Goal: Task Accomplishment & Management: Manage account settings

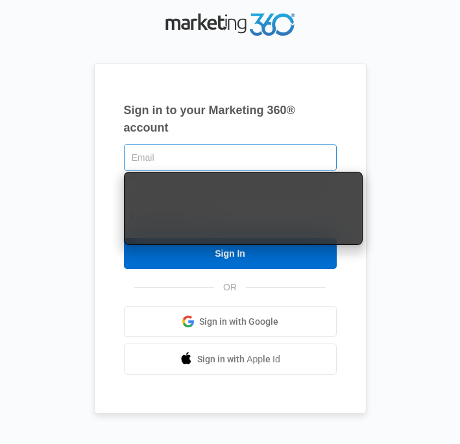
click at [156, 158] on input "text" at bounding box center [230, 157] width 213 height 27
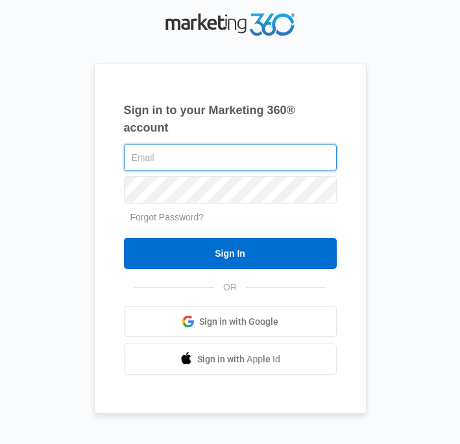
type input "[PERSON_NAME][EMAIL_ADDRESS][DOMAIN_NAME]"
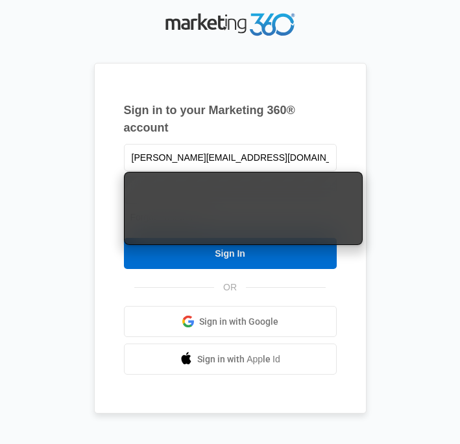
click at [245, 285] on div "[PERSON_NAME][EMAIL_ADDRESS][DOMAIN_NAME] Forgot Password? Sign In OR Sign in w…" at bounding box center [230, 258] width 213 height 234
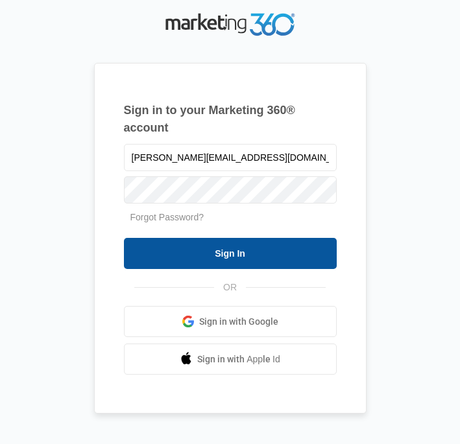
click at [219, 253] on input "Sign In" at bounding box center [230, 253] width 213 height 31
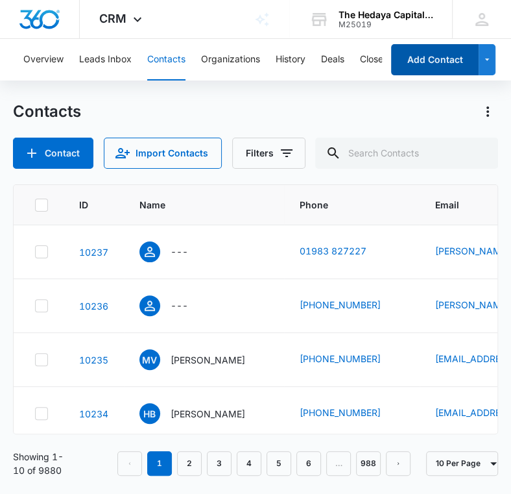
click at [439, 54] on button "Add Contact" at bounding box center [435, 59] width 88 height 31
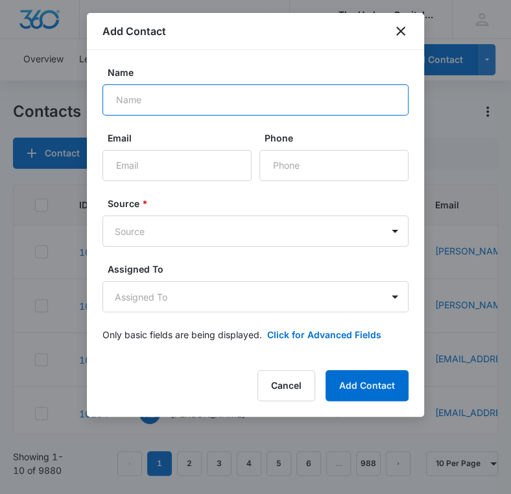
click at [130, 111] on input "Name" at bounding box center [255, 99] width 306 height 31
paste input "Yaron Barlev"
type input "Yaron Barlev"
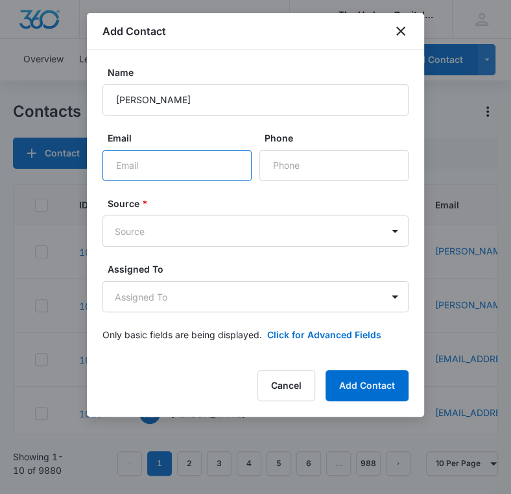
click at [169, 174] on input "Email" at bounding box center [176, 165] width 149 height 31
paste input "yaron@toyishlabs.com"
type input "yaron@toyishlabs.com"
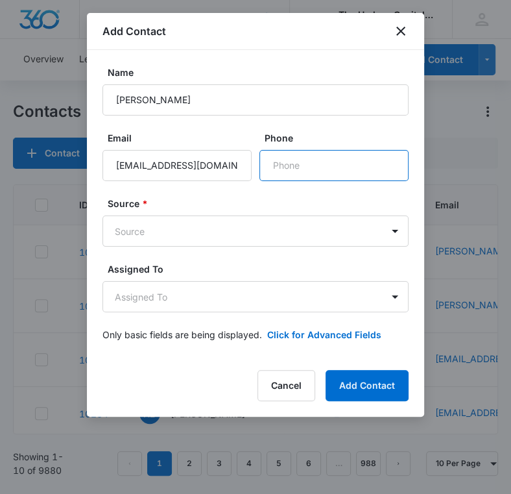
click at [291, 172] on input "Phone" at bounding box center [333, 165] width 149 height 31
paste input "(201) 914-9480"
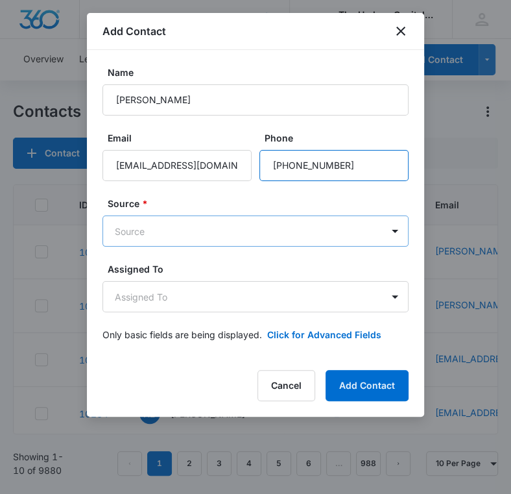
type input "[PHONE_NUMBER]"
click at [282, 235] on body "CRM Apps Reputation Websites Forms CRM Email Social Content Ads Intelligence Fi…" at bounding box center [255, 247] width 511 height 494
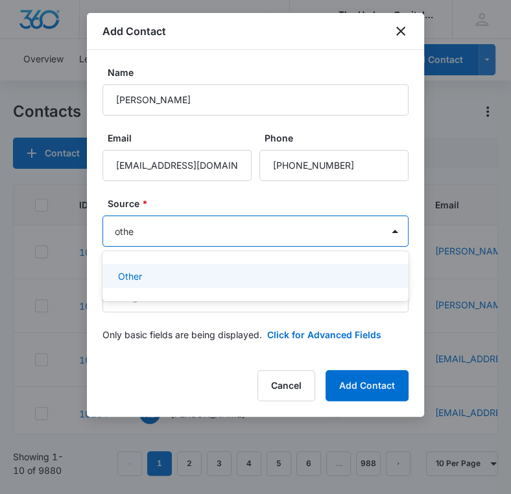
type input "other"
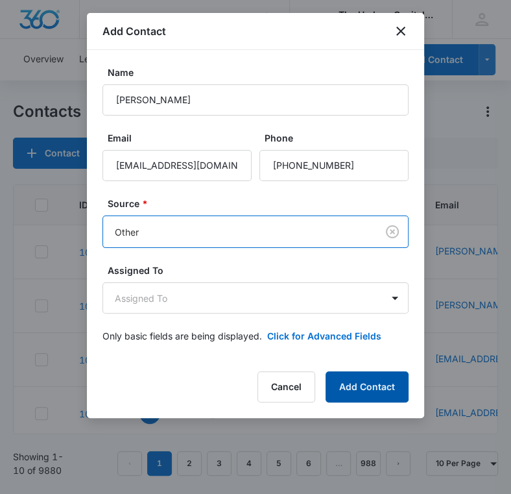
click at [392, 393] on button "Add Contact" at bounding box center [367, 386] width 83 height 31
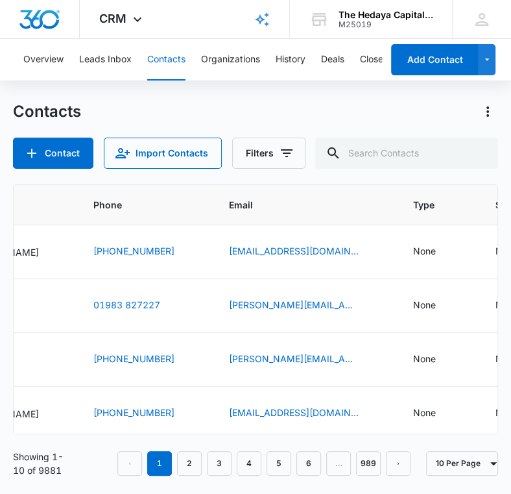
scroll to position [0, 224]
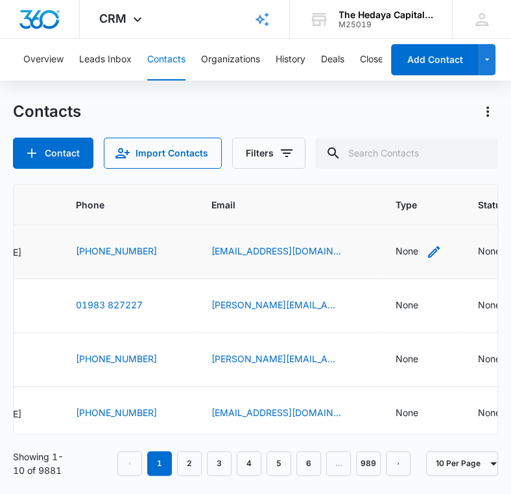
click at [402, 249] on div "None" at bounding box center [407, 251] width 23 height 14
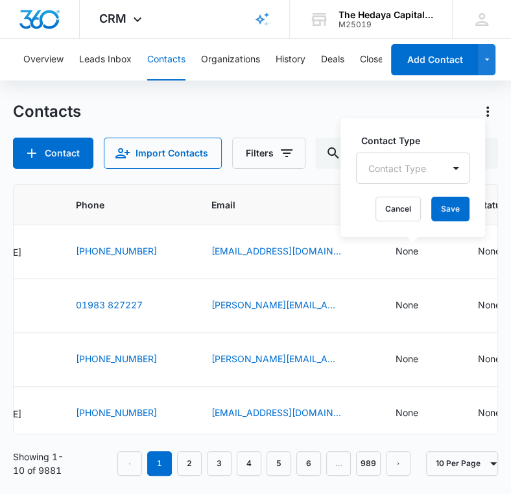
click at [377, 160] on div at bounding box center [397, 168] width 58 height 16
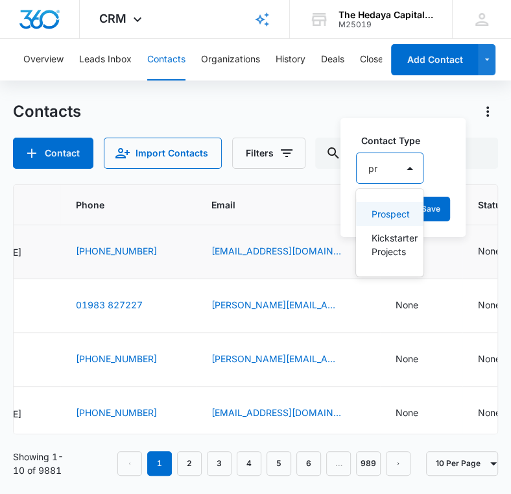
type input "pro"
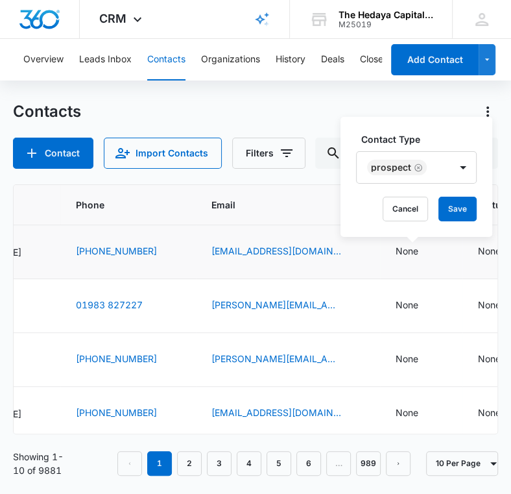
click at [461, 128] on div "Contact Type Prospect Cancel Save" at bounding box center [417, 177] width 152 height 120
click at [461, 217] on button "Save" at bounding box center [457, 209] width 38 height 25
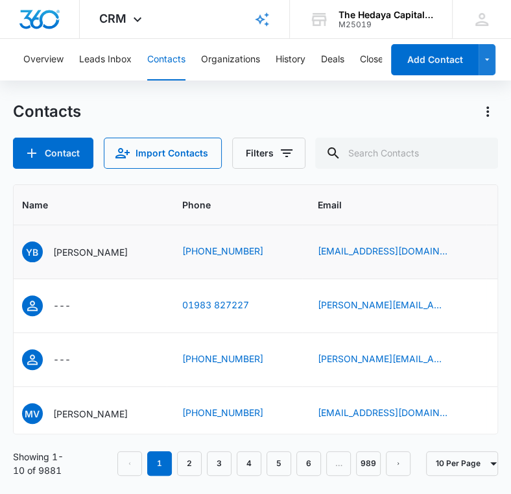
scroll to position [0, 0]
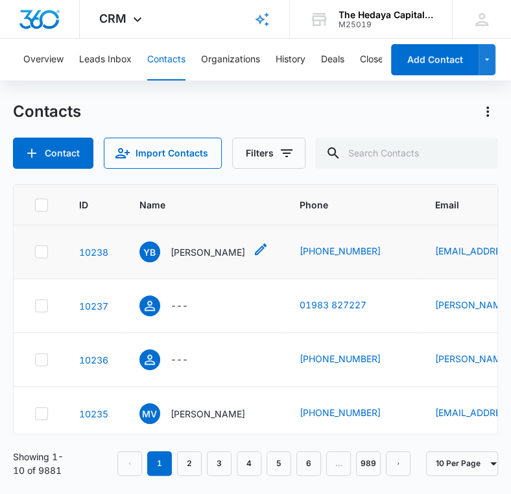
click at [178, 251] on p "[PERSON_NAME]" at bounding box center [208, 252] width 75 height 14
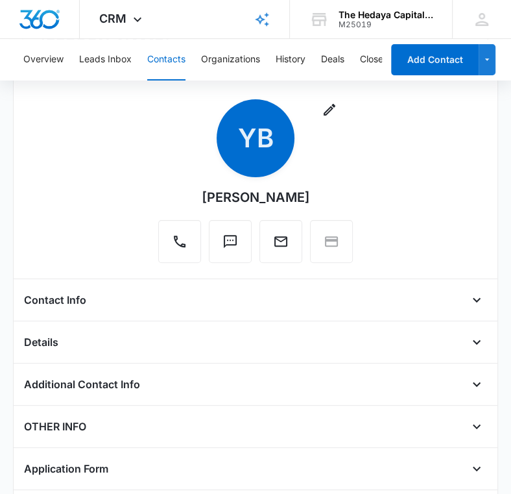
scroll to position [69, 0]
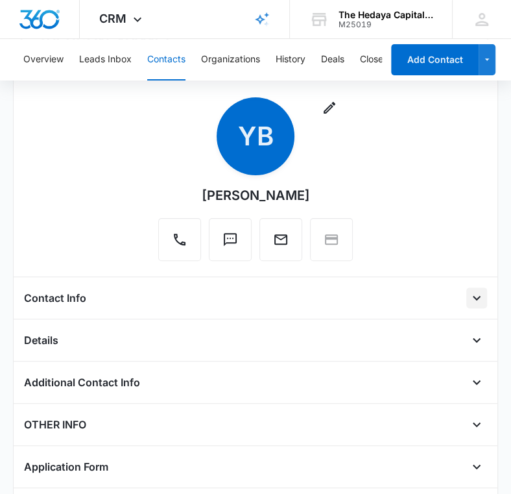
click at [472, 298] on icon "Open" at bounding box center [477, 298] width 16 height 16
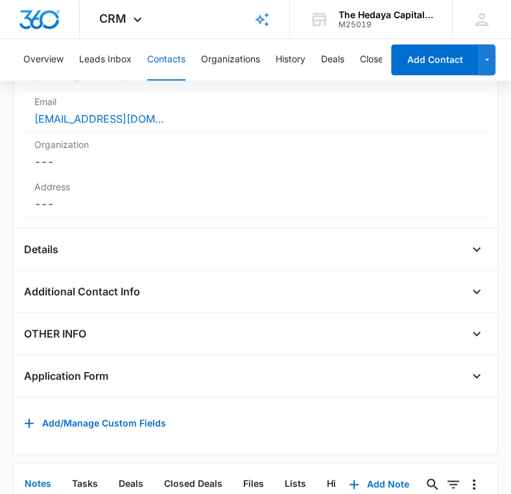
scroll to position [446, 0]
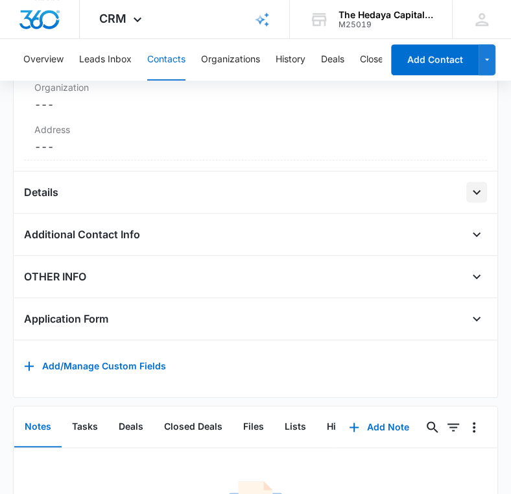
click at [475, 190] on icon "Open" at bounding box center [477, 192] width 8 height 5
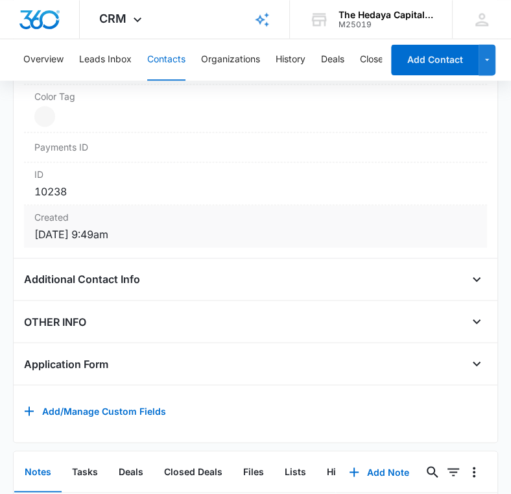
scroll to position [846, 0]
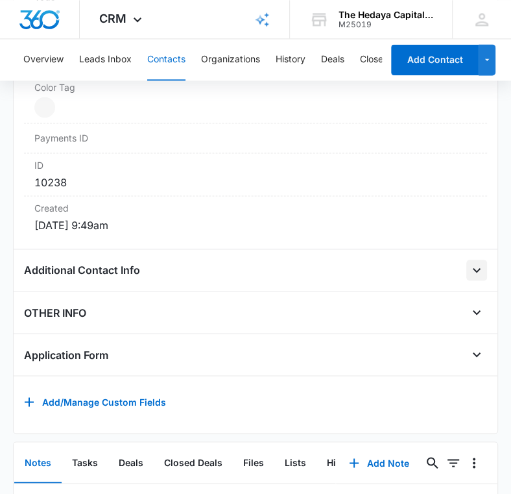
click at [475, 265] on icon "Open" at bounding box center [477, 270] width 16 height 16
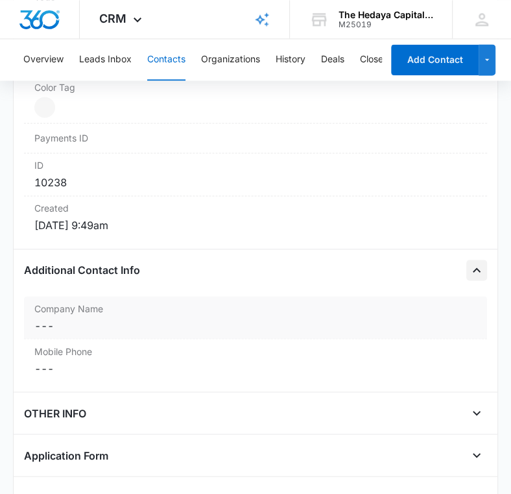
click at [150, 317] on dd "Cancel Save Changes ---" at bounding box center [255, 325] width 443 height 16
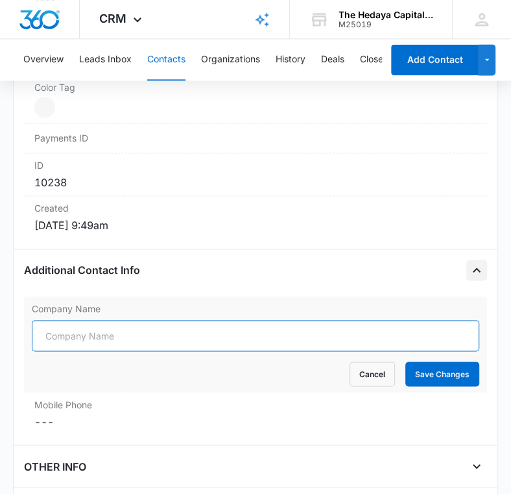
click at [121, 330] on input "Company Name" at bounding box center [256, 335] width 448 height 31
type input "Toyish Labs"
click at [405, 361] on button "Save Changes" at bounding box center [442, 373] width 74 height 25
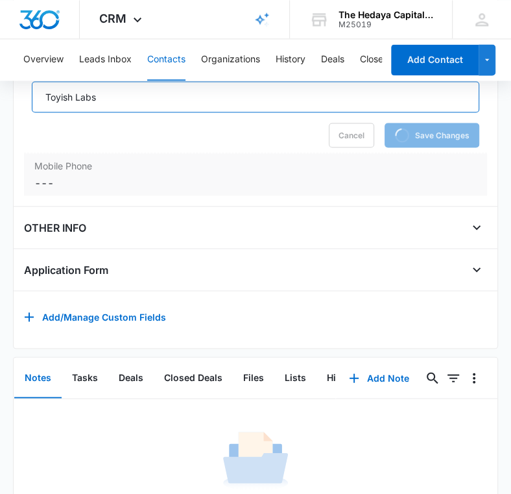
scroll to position [1125, 0]
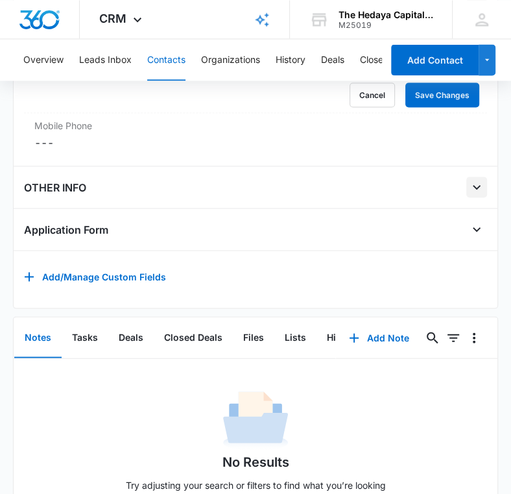
click at [481, 181] on icon "Open" at bounding box center [477, 187] width 16 height 16
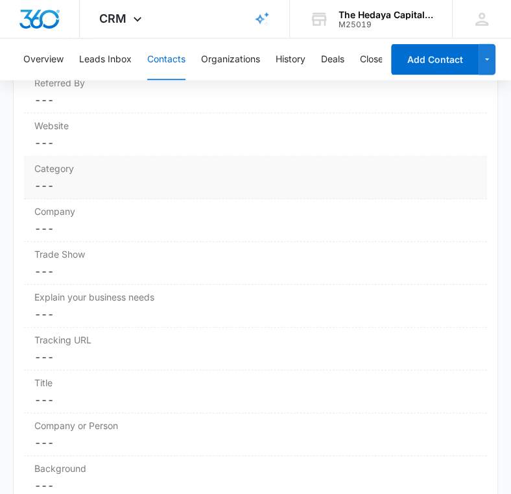
scroll to position [1341, 0]
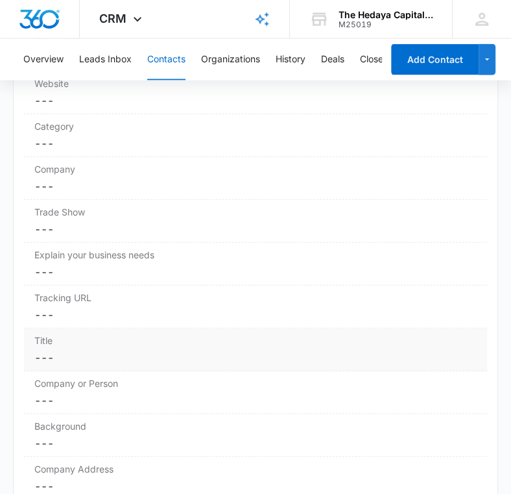
click at [310, 350] on dd "Cancel Save Changes ---" at bounding box center [255, 358] width 443 height 16
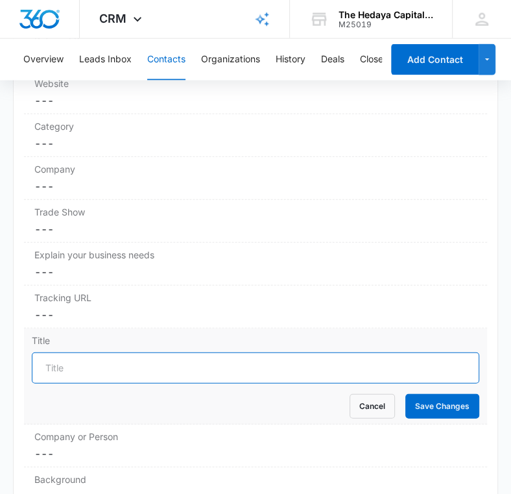
click at [284, 359] on input "Title" at bounding box center [256, 367] width 448 height 31
type input "COO"
click at [405, 394] on button "Save Changes" at bounding box center [442, 406] width 74 height 25
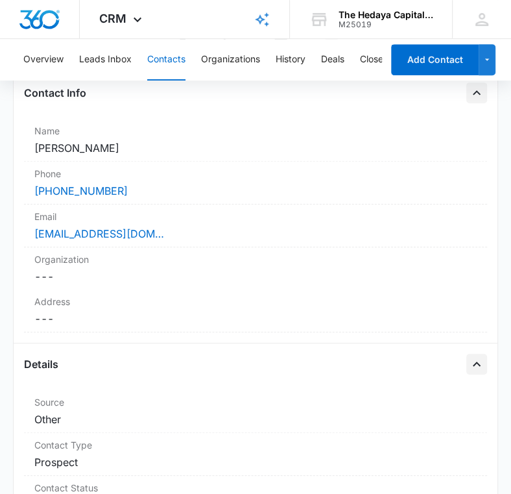
scroll to position [0, 0]
